Goal: Transaction & Acquisition: Obtain resource

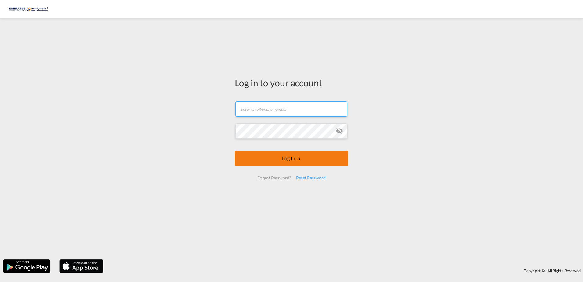
type input "[EMAIL_ADDRESS][DOMAIN_NAME]"
click at [288, 155] on button "Log In" at bounding box center [292, 158] width 114 height 15
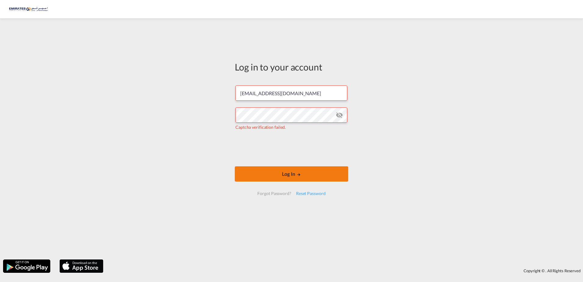
click at [285, 173] on button "Log In" at bounding box center [292, 173] width 114 height 15
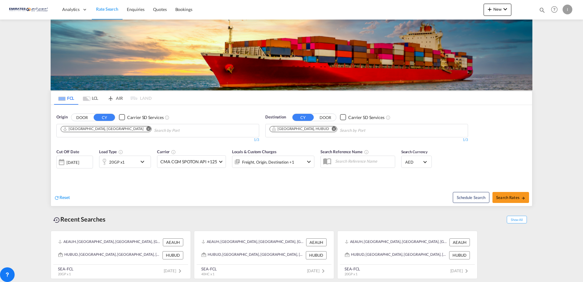
click at [344, 133] on input "Chips input." at bounding box center [369, 131] width 58 height 10
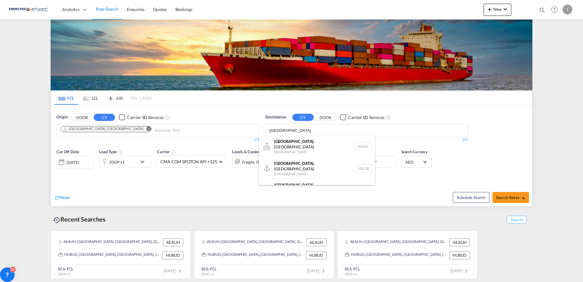
type input "[GEOGRAPHIC_DATA]"
click at [330, 161] on div "[GEOGRAPHIC_DATA] , [GEOGRAPHIC_DATA] [GEOGRAPHIC_DATA] USLGB" at bounding box center [317, 168] width 116 height 22
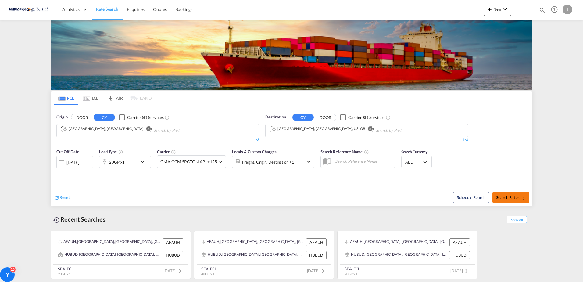
click at [508, 199] on span "Search Rates" at bounding box center [510, 197] width 29 height 5
type input "AEAUH to USLGB / [DATE]"
